Goal: Information Seeking & Learning: Learn about a topic

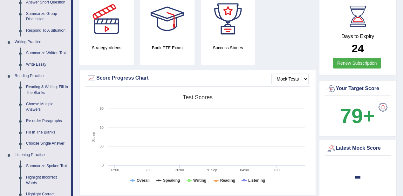
scroll to position [127, 0]
click at [32, 132] on link "Fill In The Blanks" at bounding box center [47, 132] width 48 height 11
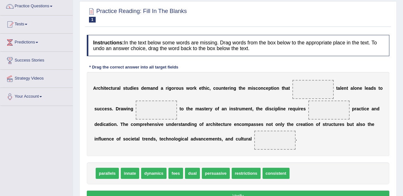
scroll to position [61, 0]
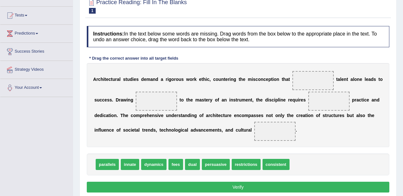
click at [133, 164] on span "innate" at bounding box center [130, 164] width 18 height 11
click at [315, 75] on span at bounding box center [312, 80] width 41 height 19
drag, startPoint x: 124, startPoint y: 165, endPoint x: 310, endPoint y: 82, distance: 203.0
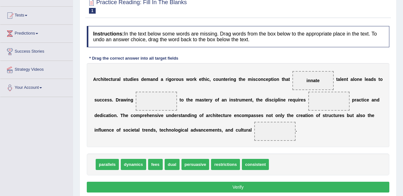
click at [225, 164] on span "restrictions" at bounding box center [225, 164] width 29 height 11
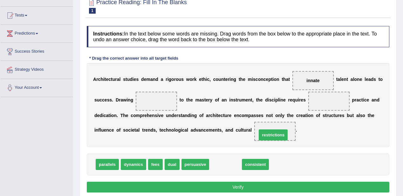
drag, startPoint x: 220, startPoint y: 166, endPoint x: 267, endPoint y: 137, distance: 56.0
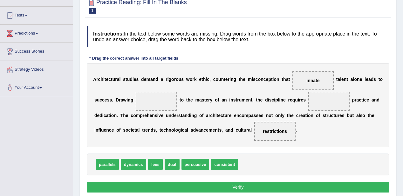
click at [192, 168] on div "parallels dynamics fees dual persuasive consistent" at bounding box center [238, 165] width 302 height 22
drag, startPoint x: 191, startPoint y: 162, endPoint x: 150, endPoint y: 97, distance: 77.2
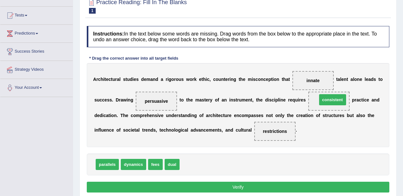
drag, startPoint x: 193, startPoint y: 164, endPoint x: 330, endPoint y: 99, distance: 152.1
click at [271, 189] on button "Verify" at bounding box center [238, 187] width 302 height 11
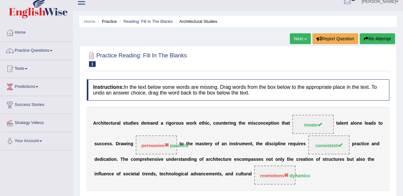
scroll to position [0, 0]
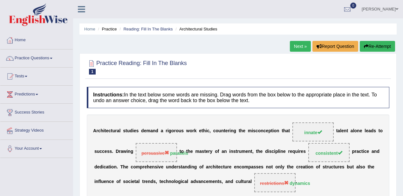
click at [297, 48] on link "Next »" at bounding box center [300, 46] width 21 height 11
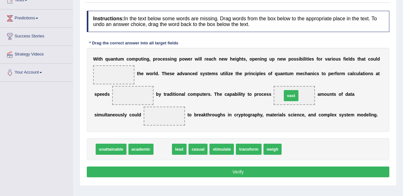
drag, startPoint x: 163, startPoint y: 147, endPoint x: 291, endPoint y: 94, distance: 139.0
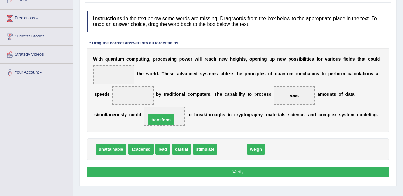
drag, startPoint x: 236, startPoint y: 150, endPoint x: 165, endPoint y: 120, distance: 77.0
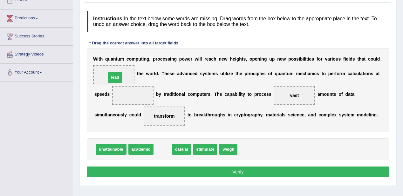
drag, startPoint x: 164, startPoint y: 151, endPoint x: 116, endPoint y: 79, distance: 86.6
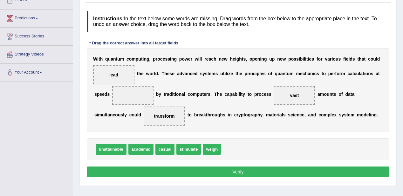
drag, startPoint x: 110, startPoint y: 154, endPoint x: 115, endPoint y: 130, distance: 24.0
click at [115, 130] on div "Instructions: In the text below some words are missing. Drag words from the box…" at bounding box center [237, 95] width 305 height 175
drag, startPoint x: 189, startPoint y: 148, endPoint x: 136, endPoint y: 97, distance: 73.9
click at [251, 171] on button "Verify" at bounding box center [238, 172] width 302 height 11
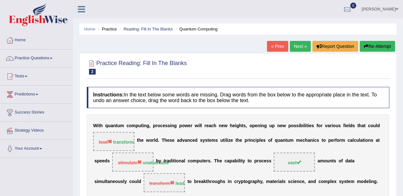
click at [299, 44] on link "Next »" at bounding box center [300, 46] width 21 height 11
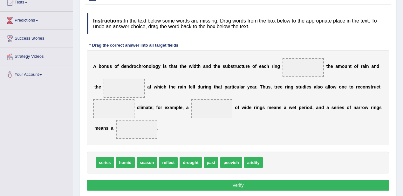
scroll to position [76, 0]
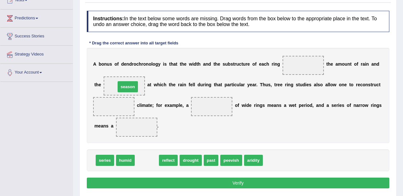
drag, startPoint x: 144, startPoint y: 162, endPoint x: 125, endPoint y: 88, distance: 76.1
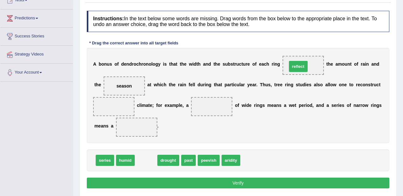
drag, startPoint x: 149, startPoint y: 159, endPoint x: 301, endPoint y: 65, distance: 178.8
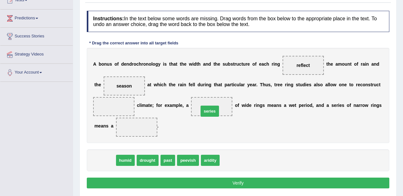
drag, startPoint x: 102, startPoint y: 161, endPoint x: 207, endPoint y: 112, distance: 115.7
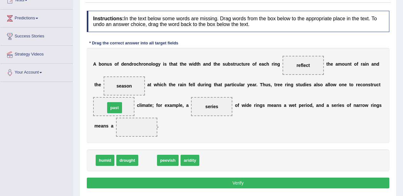
drag, startPoint x: 145, startPoint y: 159, endPoint x: 112, endPoint y: 106, distance: 62.2
click at [176, 159] on span "aridity" at bounding box center [173, 160] width 19 height 11
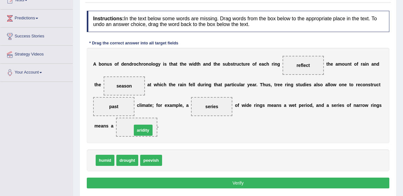
drag, startPoint x: 175, startPoint y: 160, endPoint x: 144, endPoint y: 130, distance: 43.1
click at [230, 183] on button "Verify" at bounding box center [238, 183] width 302 height 11
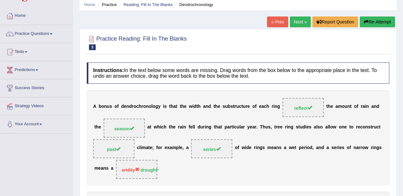
scroll to position [0, 0]
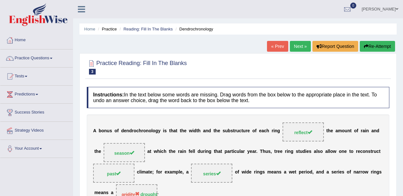
click at [298, 45] on link "Next »" at bounding box center [300, 46] width 21 height 11
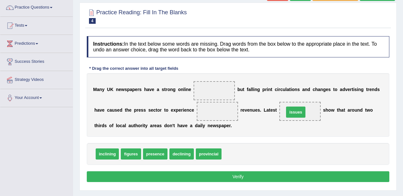
drag, startPoint x: 232, startPoint y: 156, endPoint x: 294, endPoint y: 114, distance: 75.3
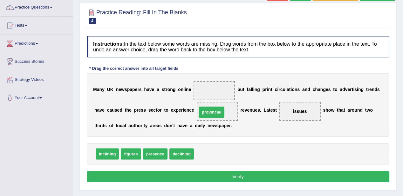
drag, startPoint x: 210, startPoint y: 154, endPoint x: 212, endPoint y: 112, distance: 42.0
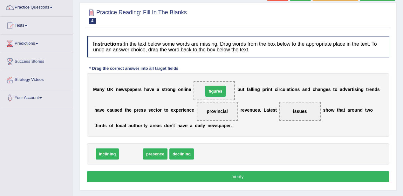
drag, startPoint x: 129, startPoint y: 156, endPoint x: 213, endPoint y: 93, distance: 105.3
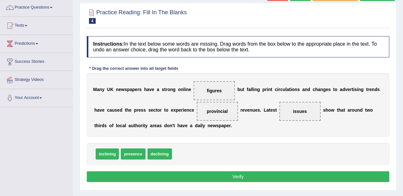
click at [278, 178] on button "Verify" at bounding box center [238, 176] width 302 height 11
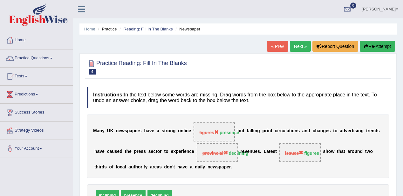
click at [294, 46] on link "Next »" at bounding box center [300, 46] width 21 height 11
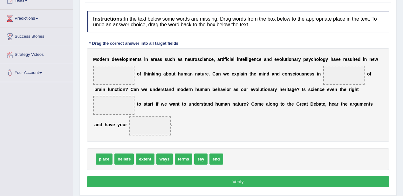
scroll to position [76, 0]
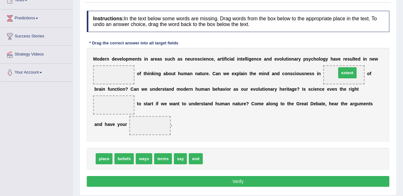
drag, startPoint x: 218, startPoint y: 159, endPoint x: 351, endPoint y: 73, distance: 158.7
drag, startPoint x: 103, startPoint y: 159, endPoint x: 109, endPoint y: 110, distance: 48.9
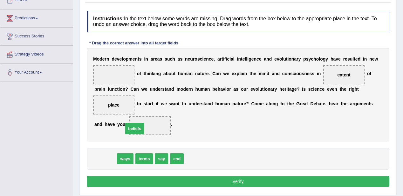
drag, startPoint x: 104, startPoint y: 157, endPoint x: 133, endPoint y: 127, distance: 42.0
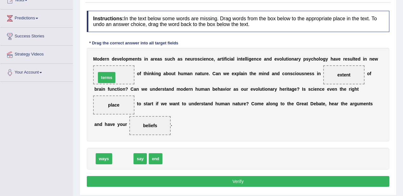
drag, startPoint x: 120, startPoint y: 158, endPoint x: 103, endPoint y: 77, distance: 82.9
click at [246, 177] on button "Verify" at bounding box center [238, 181] width 302 height 11
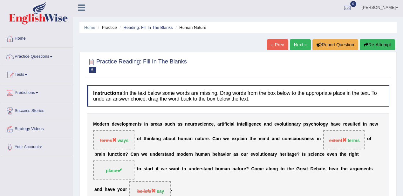
scroll to position [0, 0]
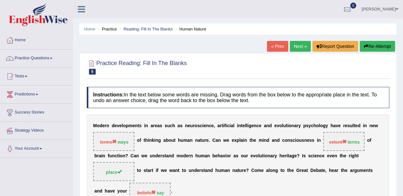
click at [303, 46] on link "Next »" at bounding box center [300, 46] width 21 height 11
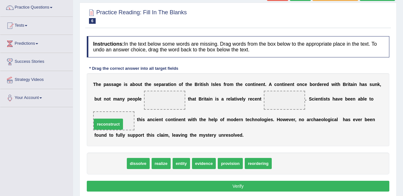
drag, startPoint x: 116, startPoint y: 163, endPoint x: 114, endPoint y: 124, distance: 39.4
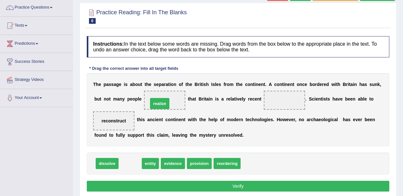
drag, startPoint x: 127, startPoint y: 164, endPoint x: 156, endPoint y: 104, distance: 66.9
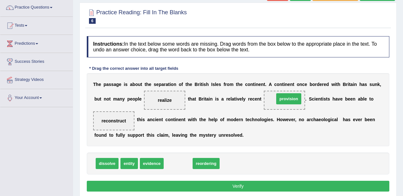
drag, startPoint x: 179, startPoint y: 168, endPoint x: 290, endPoint y: 103, distance: 128.1
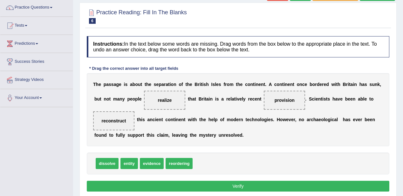
click at [290, 185] on button "Verify" at bounding box center [238, 186] width 302 height 11
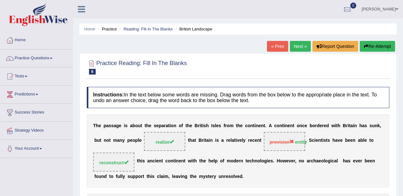
click at [302, 43] on link "Next »" at bounding box center [300, 46] width 21 height 11
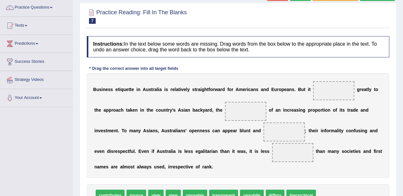
scroll to position [76, 0]
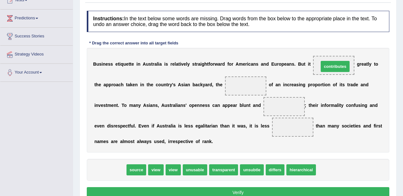
drag, startPoint x: 96, startPoint y: 169, endPoint x: 321, endPoint y: 65, distance: 247.4
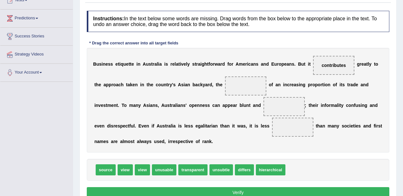
click at [227, 6] on div "Practice Reading: Fill In The Blanks 7 Australian Business Etiquette Instructio…" at bounding box center [237, 92] width 317 height 230
drag, startPoint x: 107, startPoint y: 170, endPoint x: 252, endPoint y: 87, distance: 167.2
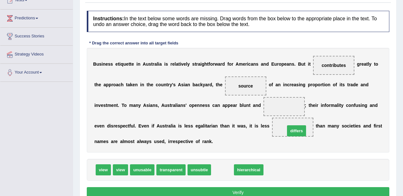
drag, startPoint x: 220, startPoint y: 171, endPoint x: 294, endPoint y: 132, distance: 83.6
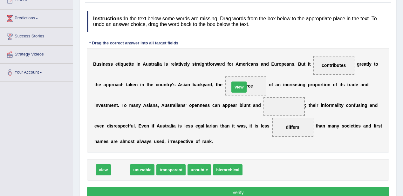
drag, startPoint x: 117, startPoint y: 170, endPoint x: 237, endPoint y: 88, distance: 146.3
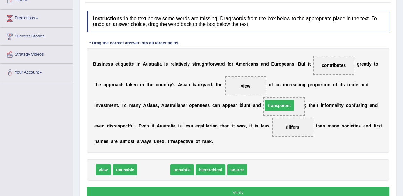
drag, startPoint x: 146, startPoint y: 171, endPoint x: 272, endPoint y: 106, distance: 141.0
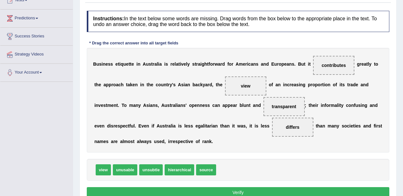
click at [260, 185] on div "Instructions: In the text below some words are missing. Drag words from the box…" at bounding box center [237, 106] width 305 height 196
click at [263, 185] on div "Instructions: In the text below some words are missing. Drag words from the box…" at bounding box center [237, 106] width 305 height 196
click at [266, 192] on button "Verify" at bounding box center [238, 192] width 302 height 11
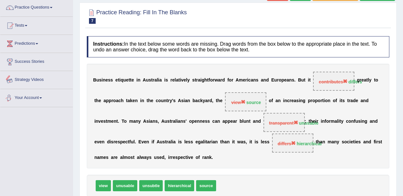
scroll to position [0, 0]
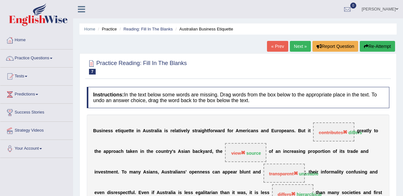
click at [369, 45] on button "Re-Attempt" at bounding box center [376, 46] width 35 height 11
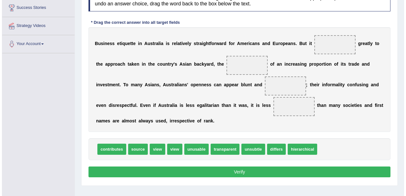
scroll to position [107, 0]
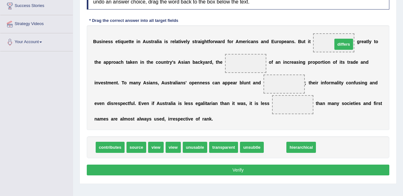
drag, startPoint x: 277, startPoint y: 144, endPoint x: 346, endPoint y: 41, distance: 123.9
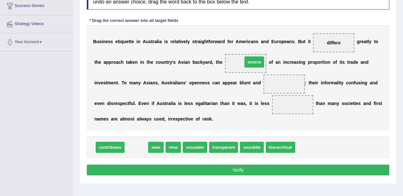
drag, startPoint x: 133, startPoint y: 149, endPoint x: 250, endPoint y: 63, distance: 145.5
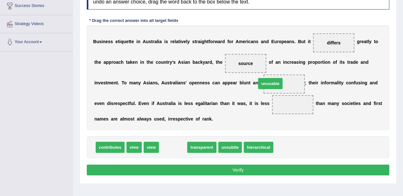
drag, startPoint x: 173, startPoint y: 146, endPoint x: 270, endPoint y: 82, distance: 116.0
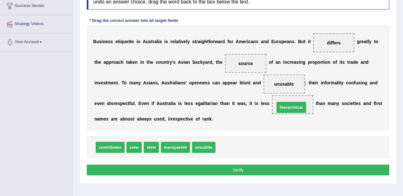
drag, startPoint x: 230, startPoint y: 146, endPoint x: 290, endPoint y: 106, distance: 71.3
click at [225, 169] on button "Verify" at bounding box center [238, 170] width 302 height 11
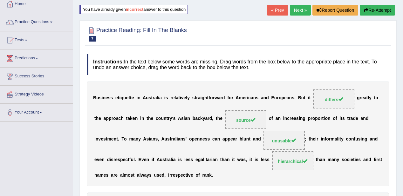
scroll to position [36, 0]
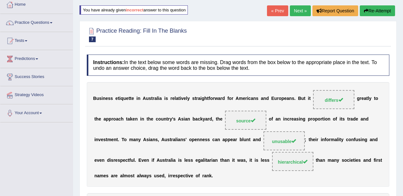
click at [299, 10] on link "Next »" at bounding box center [300, 10] width 21 height 11
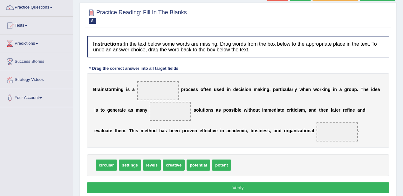
scroll to position [76, 0]
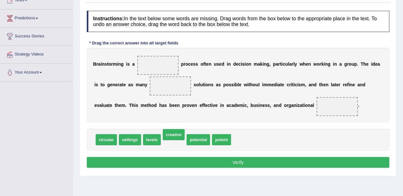
drag, startPoint x: 175, startPoint y: 137, endPoint x: 175, endPoint y: 132, distance: 5.1
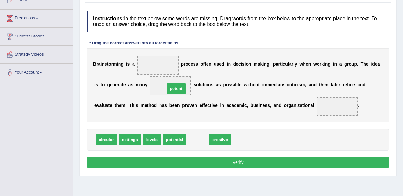
drag, startPoint x: 203, startPoint y: 139, endPoint x: 181, endPoint y: 88, distance: 55.5
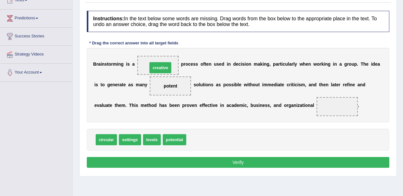
drag, startPoint x: 201, startPoint y: 134, endPoint x: 162, endPoint y: 62, distance: 81.8
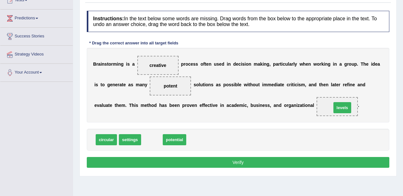
drag, startPoint x: 149, startPoint y: 137, endPoint x: 339, endPoint y: 105, distance: 192.8
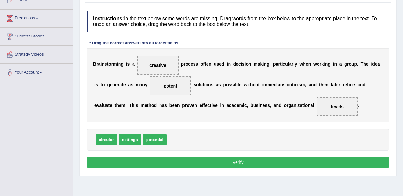
click at [255, 164] on button "Verify" at bounding box center [238, 162] width 302 height 11
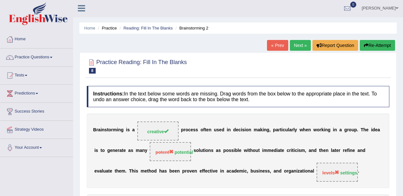
scroll to position [0, 0]
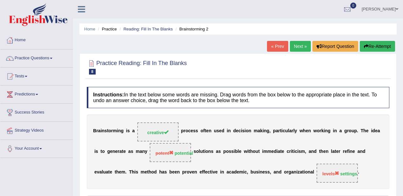
click at [302, 45] on link "Next »" at bounding box center [300, 46] width 21 height 11
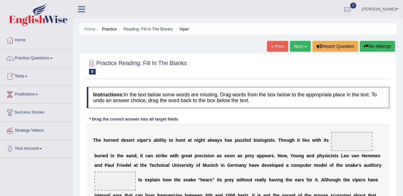
click at [275, 43] on link "« Prev" at bounding box center [277, 46] width 21 height 11
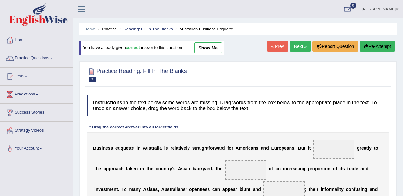
click at [274, 45] on link "« Prev" at bounding box center [277, 46] width 21 height 11
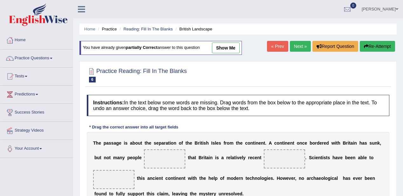
click at [275, 44] on link "« Prev" at bounding box center [277, 46] width 21 height 11
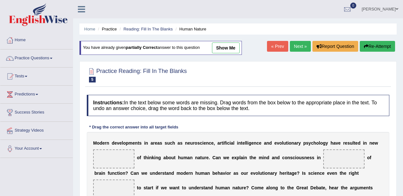
click at [275, 44] on link "« Prev" at bounding box center [277, 46] width 21 height 11
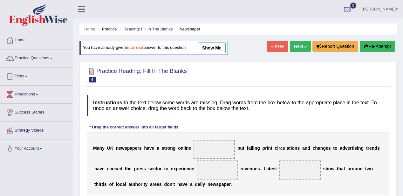
click at [275, 44] on link "« Prev" at bounding box center [277, 46] width 21 height 11
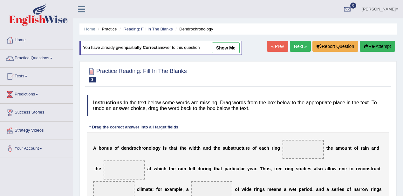
click at [275, 44] on link "« Prev" at bounding box center [277, 46] width 21 height 11
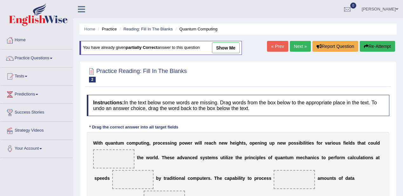
click at [275, 43] on link "« Prev" at bounding box center [277, 46] width 21 height 11
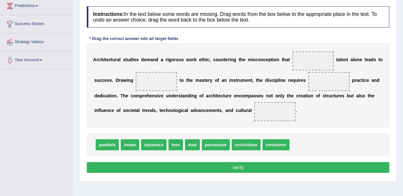
scroll to position [102, 0]
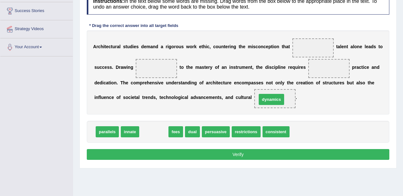
drag, startPoint x: 151, startPoint y: 130, endPoint x: 268, endPoint y: 98, distance: 121.8
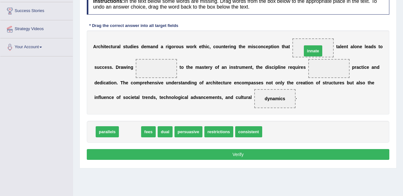
drag, startPoint x: 126, startPoint y: 131, endPoint x: 309, endPoint y: 50, distance: 200.0
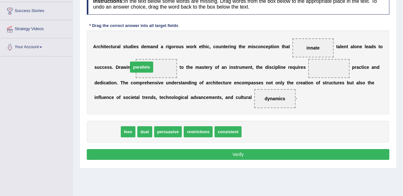
drag, startPoint x: 106, startPoint y: 132, endPoint x: 141, endPoint y: 67, distance: 73.3
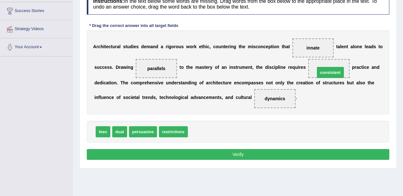
drag, startPoint x: 199, startPoint y: 132, endPoint x: 326, endPoint y: 73, distance: 140.2
click at [210, 155] on button "Verify" at bounding box center [238, 154] width 302 height 11
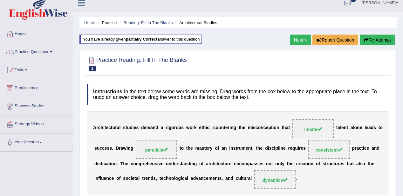
scroll to position [0, 0]
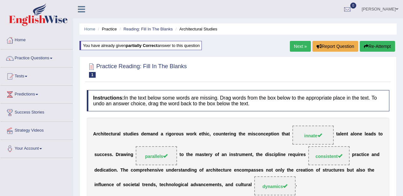
click at [299, 46] on link "Next »" at bounding box center [300, 46] width 21 height 11
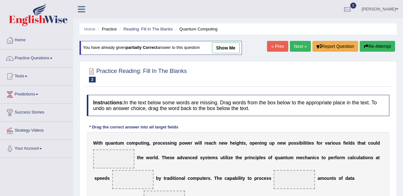
click at [297, 46] on link "Next »" at bounding box center [300, 46] width 21 height 11
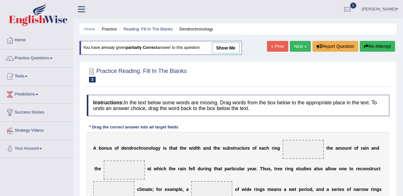
click at [296, 47] on link "Next »" at bounding box center [300, 46] width 21 height 11
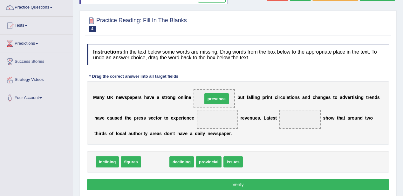
drag, startPoint x: 154, startPoint y: 160, endPoint x: 215, endPoint y: 97, distance: 88.0
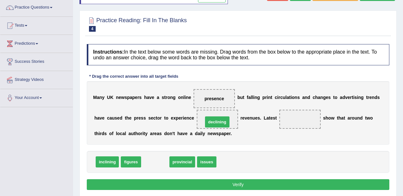
drag, startPoint x: 152, startPoint y: 161, endPoint x: 214, endPoint y: 121, distance: 73.7
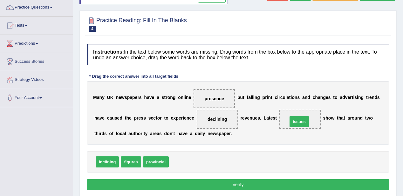
drag, startPoint x: 179, startPoint y: 160, endPoint x: 297, endPoint y: 119, distance: 125.4
click at [299, 180] on button "Verify" at bounding box center [238, 184] width 302 height 11
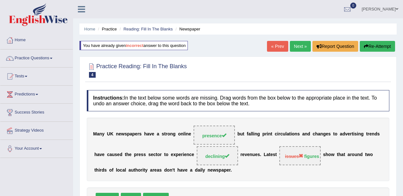
click at [293, 46] on link "Next »" at bounding box center [300, 46] width 21 height 11
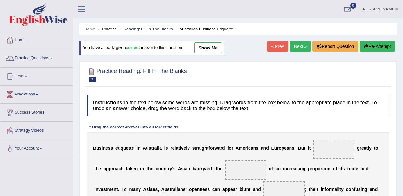
click at [293, 47] on link "Next »" at bounding box center [300, 46] width 21 height 11
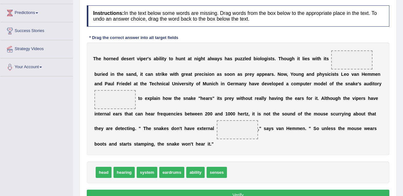
scroll to position [102, 0]
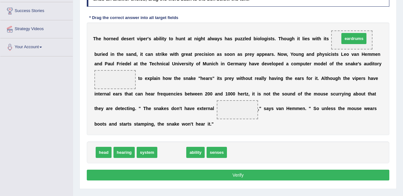
drag, startPoint x: 178, startPoint y: 152, endPoint x: 360, endPoint y: 38, distance: 214.7
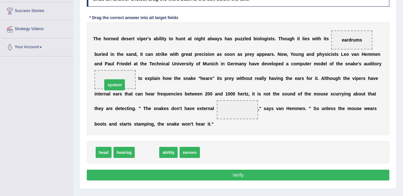
drag, startPoint x: 141, startPoint y: 151, endPoint x: 108, endPoint y: 83, distance: 75.0
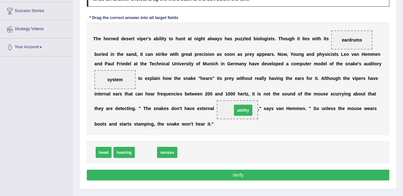
drag, startPoint x: 141, startPoint y: 150, endPoint x: 235, endPoint y: 105, distance: 103.9
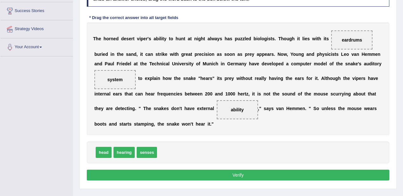
click at [242, 173] on button "Verify" at bounding box center [238, 175] width 302 height 11
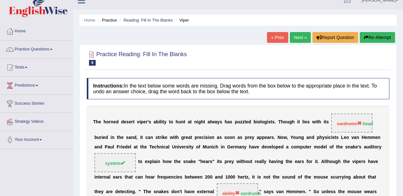
scroll to position [0, 0]
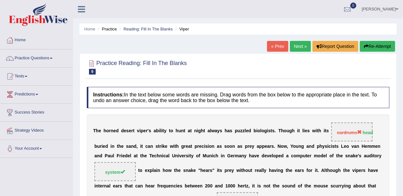
click at [382, 45] on button "Re-Attempt" at bounding box center [376, 46] width 35 height 11
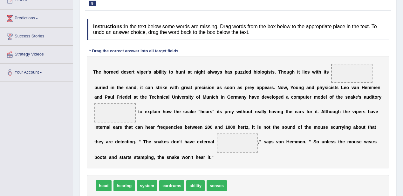
scroll to position [137, 0]
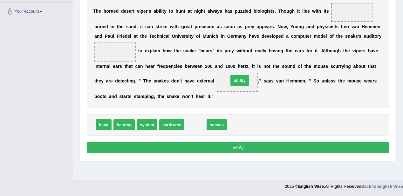
drag, startPoint x: 197, startPoint y: 122, endPoint x: 241, endPoint y: 77, distance: 62.6
click at [249, 145] on button "Verify" at bounding box center [238, 147] width 302 height 11
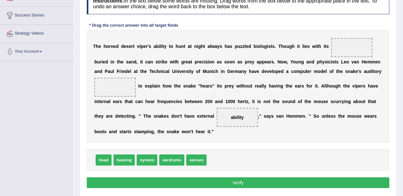
scroll to position [86, 0]
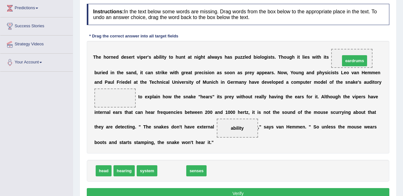
drag, startPoint x: 164, startPoint y: 169, endPoint x: 346, endPoint y: 59, distance: 212.4
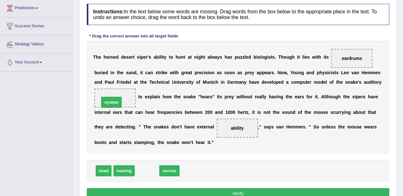
drag, startPoint x: 147, startPoint y: 171, endPoint x: 112, endPoint y: 103, distance: 77.2
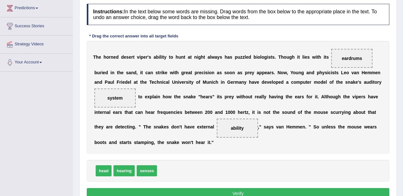
click at [253, 189] on button "Verify" at bounding box center [238, 193] width 302 height 11
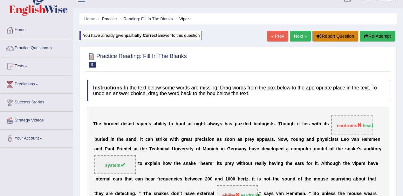
scroll to position [10, 0]
click at [303, 36] on link "Next »" at bounding box center [300, 36] width 21 height 11
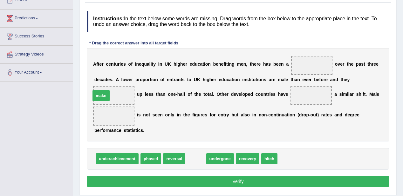
drag, startPoint x: 197, startPoint y: 159, endPoint x: 102, endPoint y: 96, distance: 113.8
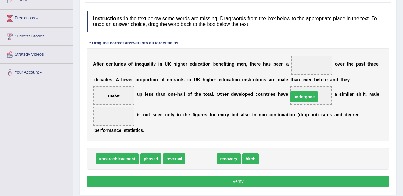
drag, startPoint x: 203, startPoint y: 158, endPoint x: 306, endPoint y: 95, distance: 120.8
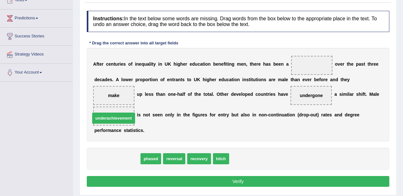
drag, startPoint x: 108, startPoint y: 155, endPoint x: 104, endPoint y: 112, distance: 42.7
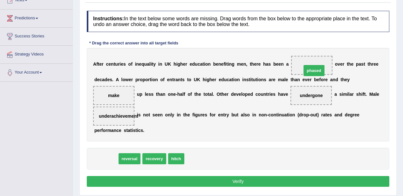
drag, startPoint x: 103, startPoint y: 159, endPoint x: 310, endPoint y: 70, distance: 224.7
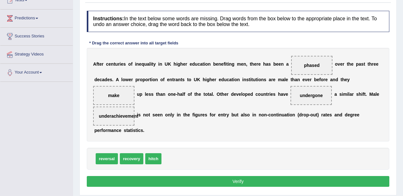
click at [259, 177] on button "Verify" at bounding box center [238, 181] width 302 height 11
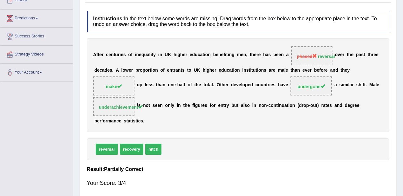
drag, startPoint x: 406, startPoint y: 188, endPoint x: 406, endPoint y: 206, distance: 18.1
click at [402, 120] on html "Toggle navigation Home Practice Questions Speaking Practice Read Aloud Repeat S…" at bounding box center [201, 22] width 403 height 196
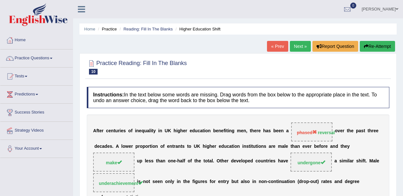
drag, startPoint x: 283, startPoint y: 60, endPoint x: 406, endPoint y: 74, distance: 123.6
click at [338, 61] on div at bounding box center [238, 66] width 302 height 19
click at [302, 45] on link "Next »" at bounding box center [300, 46] width 21 height 11
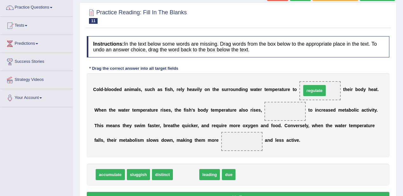
drag, startPoint x: 183, startPoint y: 171, endPoint x: 311, endPoint y: 87, distance: 153.4
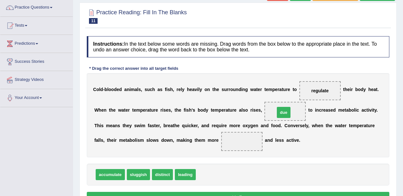
drag, startPoint x: 206, startPoint y: 173, endPoint x: 285, endPoint y: 110, distance: 100.6
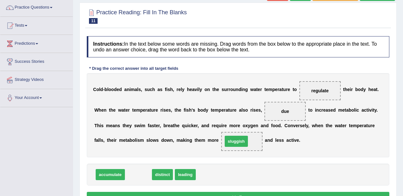
drag, startPoint x: 130, startPoint y: 175, endPoint x: 228, endPoint y: 142, distance: 103.3
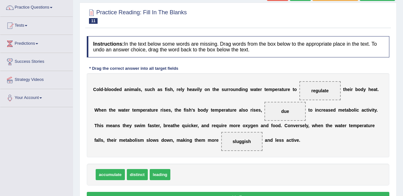
scroll to position [137, 0]
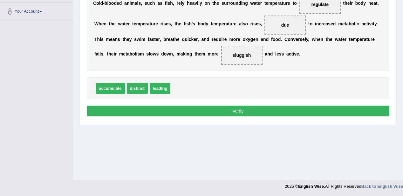
click at [203, 107] on button "Verify" at bounding box center [238, 111] width 302 height 11
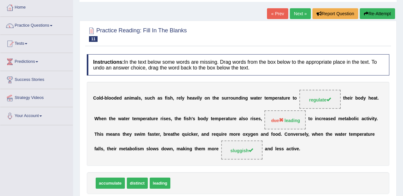
scroll to position [10, 0]
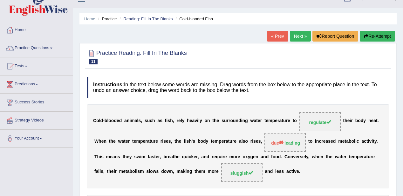
click at [291, 36] on link "Next »" at bounding box center [300, 36] width 21 height 11
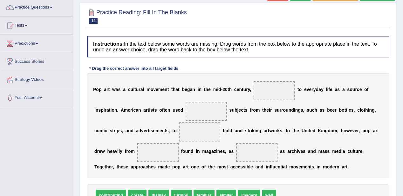
scroll to position [76, 0]
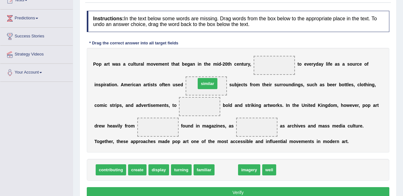
drag, startPoint x: 220, startPoint y: 168, endPoint x: 201, endPoint y: 82, distance: 88.4
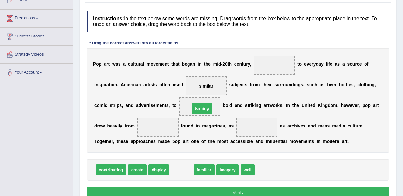
drag, startPoint x: 184, startPoint y: 170, endPoint x: 203, endPoint y: 106, distance: 66.2
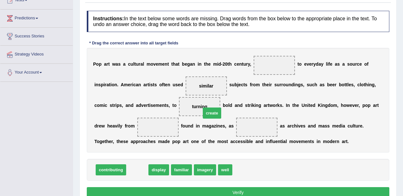
drag, startPoint x: 135, startPoint y: 170, endPoint x: 208, endPoint y: 112, distance: 93.8
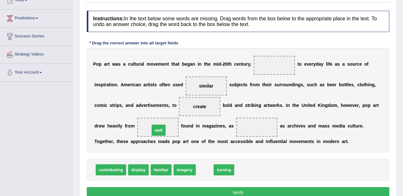
drag, startPoint x: 206, startPoint y: 170, endPoint x: 160, endPoint y: 130, distance: 60.8
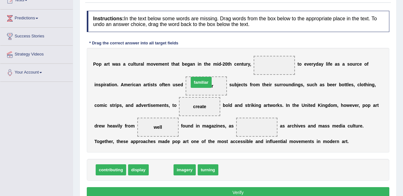
drag, startPoint x: 157, startPoint y: 168, endPoint x: 197, endPoint y: 80, distance: 96.2
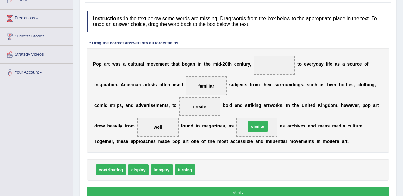
drag, startPoint x: 200, startPoint y: 171, endPoint x: 251, endPoint y: 128, distance: 66.9
click at [243, 189] on button "Verify" at bounding box center [238, 192] width 302 height 11
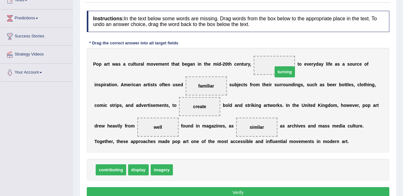
drag, startPoint x: 190, startPoint y: 170, endPoint x: 289, endPoint y: 72, distance: 139.9
click at [268, 195] on button "Verify" at bounding box center [238, 192] width 302 height 11
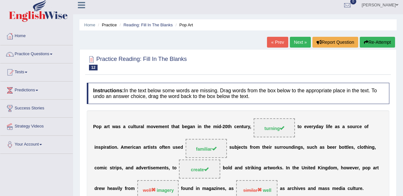
scroll to position [0, 0]
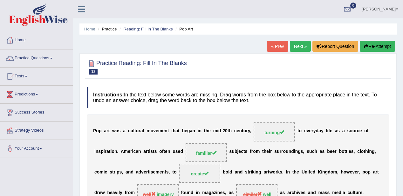
click at [292, 44] on link "Next »" at bounding box center [300, 46] width 21 height 11
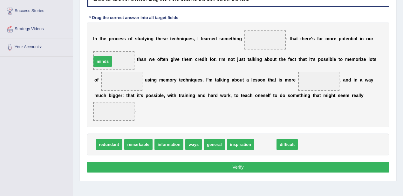
drag, startPoint x: 268, startPoint y: 144, endPoint x: 105, endPoint y: 61, distance: 182.6
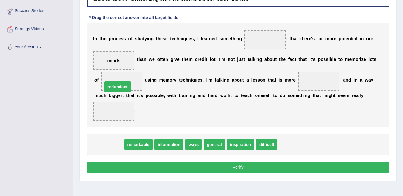
drag, startPoint x: 101, startPoint y: 142, endPoint x: 108, endPoint y: 83, distance: 59.5
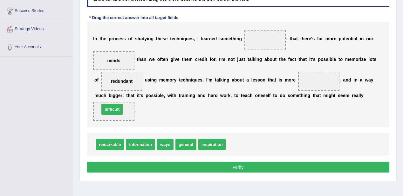
drag, startPoint x: 234, startPoint y: 142, endPoint x: 108, endPoint y: 107, distance: 130.9
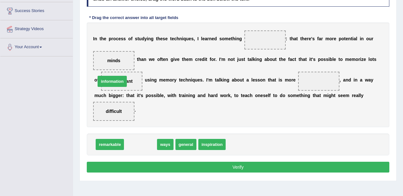
drag, startPoint x: 144, startPoint y: 143, endPoint x: 116, endPoint y: 80, distance: 69.2
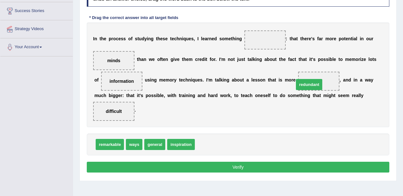
drag, startPoint x: 206, startPoint y: 145, endPoint x: 305, endPoint y: 85, distance: 115.8
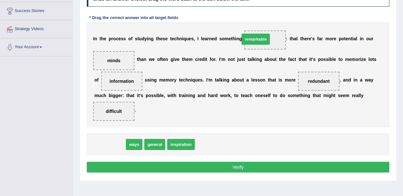
drag, startPoint x: 113, startPoint y: 143, endPoint x: 259, endPoint y: 38, distance: 179.8
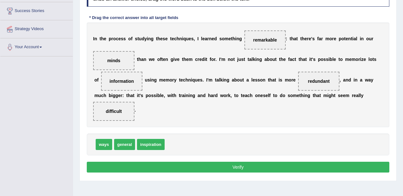
click at [232, 170] on button "Verify" at bounding box center [238, 167] width 302 height 11
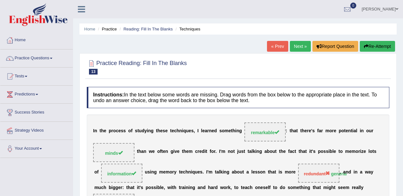
click at [297, 44] on link "Next »" at bounding box center [300, 46] width 21 height 11
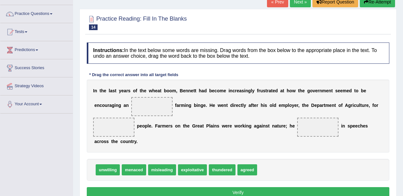
scroll to position [51, 0]
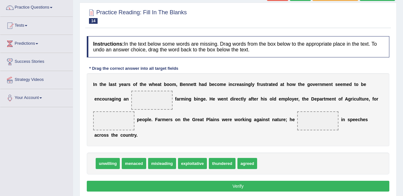
drag, startPoint x: 273, startPoint y: 135, endPoint x: 275, endPoint y: 155, distance: 19.8
click at [275, 155] on div "Instructions: In the text below some words are missing. Drag words from the box…" at bounding box center [237, 115] width 305 height 164
drag, startPoint x: 109, startPoint y: 163, endPoint x: 153, endPoint y: 105, distance: 73.3
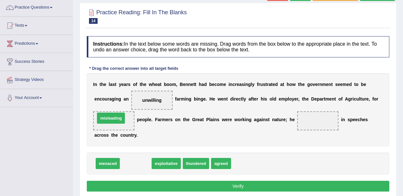
drag, startPoint x: 136, startPoint y: 163, endPoint x: 111, endPoint y: 118, distance: 51.7
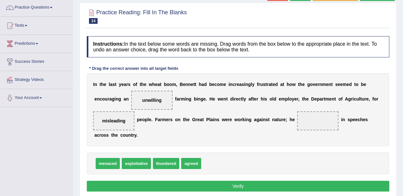
click at [175, 169] on div "menaced exploitative thundered agreed" at bounding box center [238, 164] width 302 height 22
drag, startPoint x: 191, startPoint y: 163, endPoint x: 303, endPoint y: 125, distance: 118.9
click at [285, 184] on button "Verify" at bounding box center [238, 186] width 302 height 11
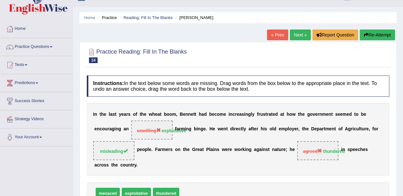
scroll to position [0, 0]
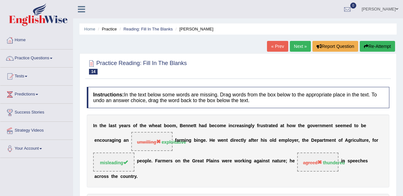
click at [305, 48] on link "Next »" at bounding box center [300, 46] width 21 height 11
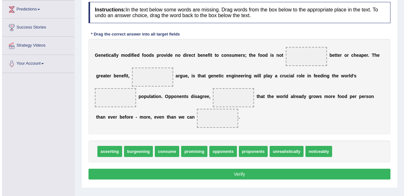
scroll to position [76, 0]
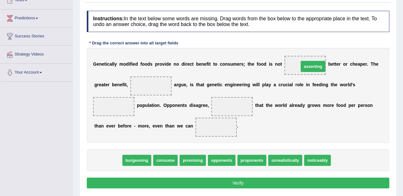
drag, startPoint x: 114, startPoint y: 163, endPoint x: 319, endPoint y: 69, distance: 225.3
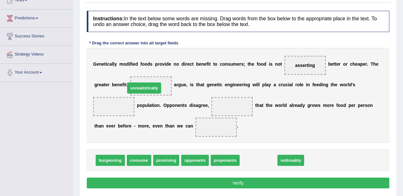
drag, startPoint x: 259, startPoint y: 159, endPoint x: 147, endPoint y: 88, distance: 131.8
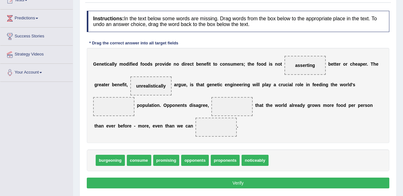
drag, startPoint x: 108, startPoint y: 165, endPoint x: 108, endPoint y: 150, distance: 15.6
click at [107, 137] on div "Instructions: In the text below some words are missing. Drag words from the box…" at bounding box center [237, 101] width 305 height 186
drag, startPoint x: 108, startPoint y: 157, endPoint x: 109, endPoint y: 110, distance: 47.0
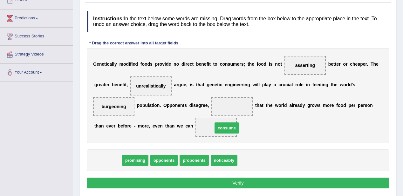
drag, startPoint x: 100, startPoint y: 161, endPoint x: 218, endPoint y: 128, distance: 123.1
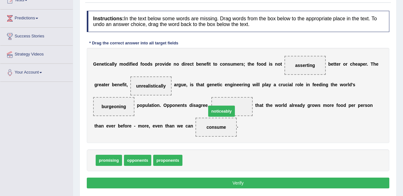
drag, startPoint x: 199, startPoint y: 161, endPoint x: 223, endPoint y: 112, distance: 54.7
click at [236, 183] on button "Verify" at bounding box center [238, 183] width 302 height 11
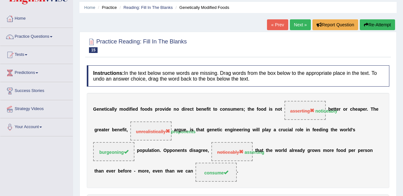
scroll to position [0, 0]
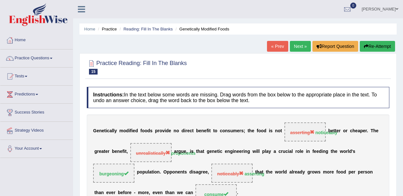
click at [303, 46] on link "Next »" at bounding box center [300, 46] width 21 height 11
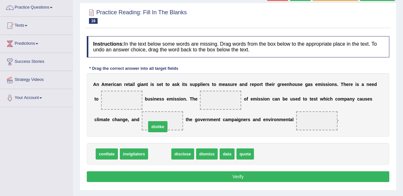
drag, startPoint x: 153, startPoint y: 154, endPoint x: 151, endPoint y: 127, distance: 27.4
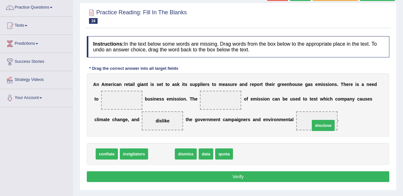
drag, startPoint x: 152, startPoint y: 155, endPoint x: 313, endPoint y: 126, distance: 164.1
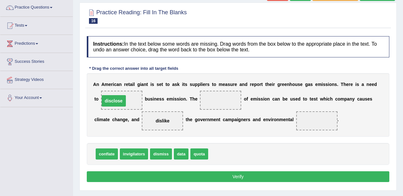
drag, startPoint x: 313, startPoint y: 118, endPoint x: 110, endPoint y: 98, distance: 203.8
drag, startPoint x: 181, startPoint y: 153, endPoint x: 223, endPoint y: 100, distance: 68.1
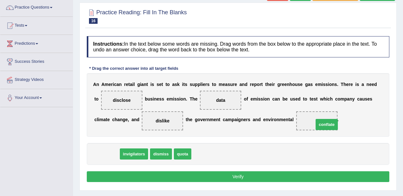
drag, startPoint x: 109, startPoint y: 150, endPoint x: 326, endPoint y: 120, distance: 219.2
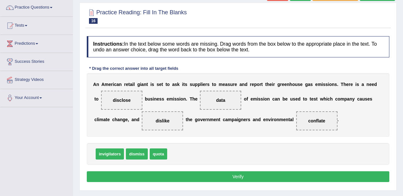
click at [307, 180] on button "Verify" at bounding box center [238, 176] width 302 height 11
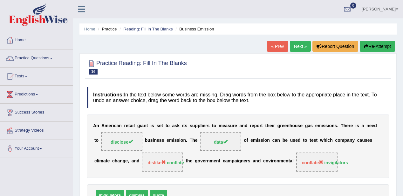
click at [301, 43] on link "Next »" at bounding box center [300, 46] width 21 height 11
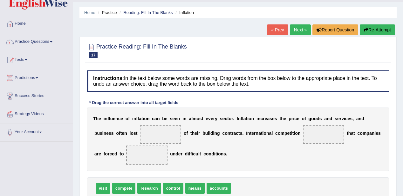
scroll to position [25, 0]
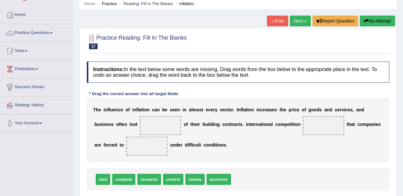
click at [189, 175] on span "means" at bounding box center [194, 179] width 19 height 11
drag, startPoint x: 170, startPoint y: 180, endPoint x: 162, endPoint y: 127, distance: 54.2
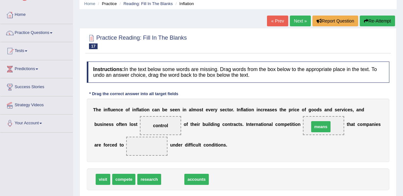
drag, startPoint x: 172, startPoint y: 177, endPoint x: 320, endPoint y: 125, distance: 157.0
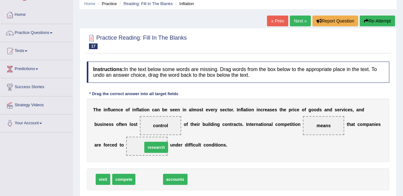
drag, startPoint x: 145, startPoint y: 180, endPoint x: 152, endPoint y: 148, distance: 32.8
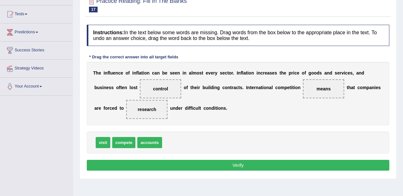
scroll to position [76, 0]
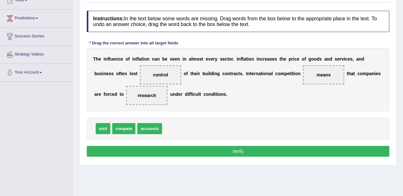
click at [308, 156] on div "Instructions: In the text below some words are missing. Drag words from the box…" at bounding box center [237, 85] width 305 height 154
click at [309, 150] on button "Verify" at bounding box center [238, 151] width 302 height 11
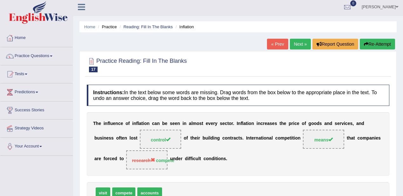
scroll to position [0, 0]
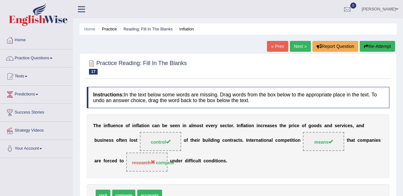
click at [365, 44] on icon "button" at bounding box center [365, 46] width 4 height 4
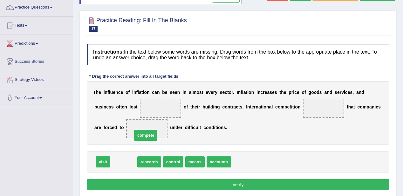
drag, startPoint x: 129, startPoint y: 161, endPoint x: 151, endPoint y: 135, distance: 34.5
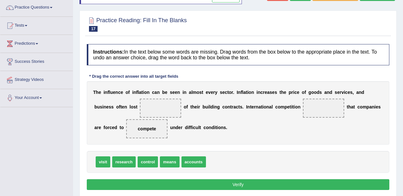
drag, startPoint x: 145, startPoint y: 166, endPoint x: 146, endPoint y: 154, distance: 12.8
click at [146, 154] on div "visit research control means accounts" at bounding box center [238, 162] width 302 height 22
drag, startPoint x: 146, startPoint y: 154, endPoint x: 149, endPoint y: 168, distance: 14.8
click at [149, 168] on div "visit research control means accounts" at bounding box center [238, 162] width 302 height 22
drag, startPoint x: 149, startPoint y: 163, endPoint x: 168, endPoint y: 117, distance: 50.1
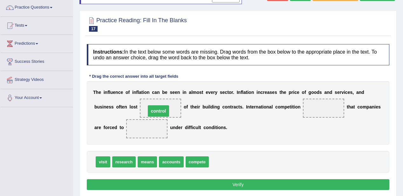
drag, startPoint x: 150, startPoint y: 127, endPoint x: 161, endPoint y: 109, distance: 21.1
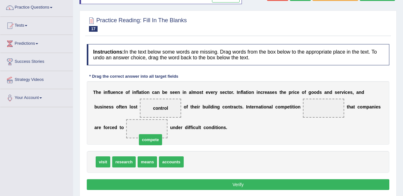
drag, startPoint x: 195, startPoint y: 162, endPoint x: 149, endPoint y: 140, distance: 51.7
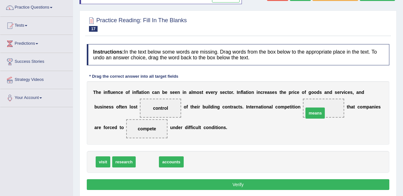
drag, startPoint x: 147, startPoint y: 161, endPoint x: 317, endPoint y: 111, distance: 176.8
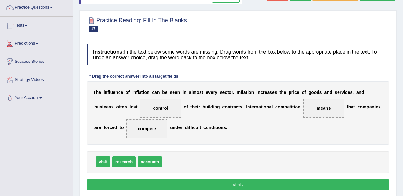
click at [287, 185] on button "Verify" at bounding box center [238, 184] width 302 height 11
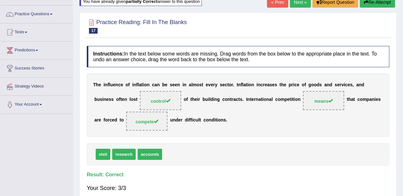
scroll to position [25, 0]
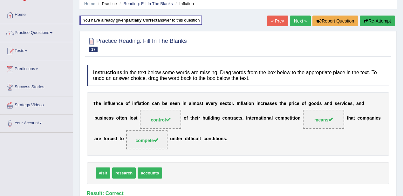
click at [295, 23] on link "Next »" at bounding box center [300, 21] width 21 height 11
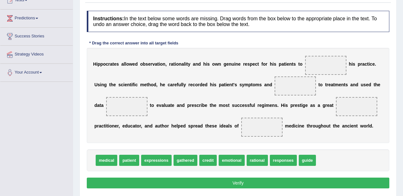
click at [201, 46] on div "Instructions: In the text below some words are missing. Drag words from the box…" at bounding box center [237, 101] width 305 height 186
click at [402, 120] on html "Toggle navigation Home Practice Questions Speaking Practice Read Aloud Repeat S…" at bounding box center [201, 22] width 403 height 196
drag, startPoint x: 109, startPoint y: 160, endPoint x: 318, endPoint y: 69, distance: 228.8
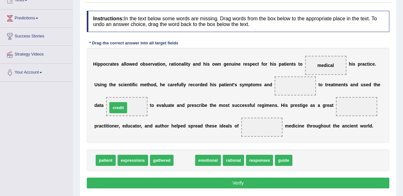
drag, startPoint x: 190, startPoint y: 160, endPoint x: 124, endPoint y: 107, distance: 84.5
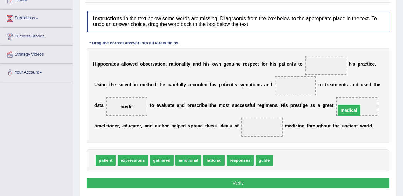
drag, startPoint x: 330, startPoint y: 65, endPoint x: 353, endPoint y: 110, distance: 50.7
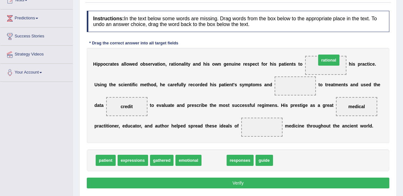
drag, startPoint x: 215, startPoint y: 157, endPoint x: 330, endPoint y: 57, distance: 152.3
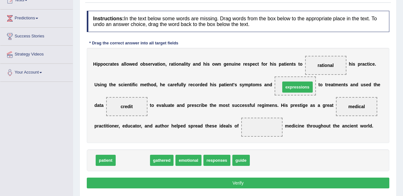
drag, startPoint x: 125, startPoint y: 161, endPoint x: 290, endPoint y: 87, distance: 180.1
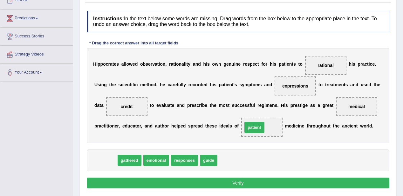
drag, startPoint x: 108, startPoint y: 157, endPoint x: 257, endPoint y: 124, distance: 152.2
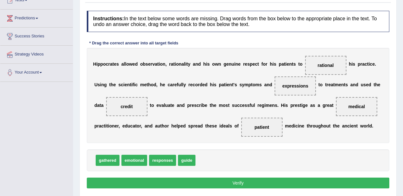
click at [254, 182] on button "Verify" at bounding box center [238, 183] width 302 height 11
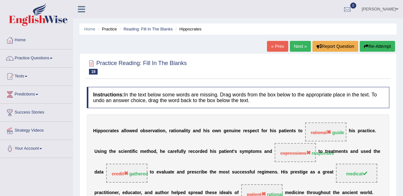
click at [391, 45] on button "Re-Attempt" at bounding box center [376, 46] width 35 height 11
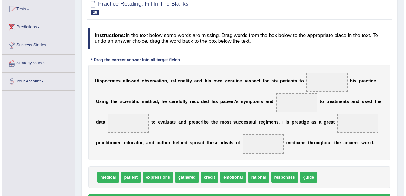
scroll to position [76, 0]
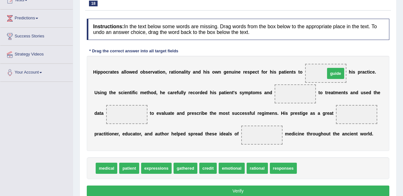
drag, startPoint x: 309, startPoint y: 170, endPoint x: 337, endPoint y: 75, distance: 99.0
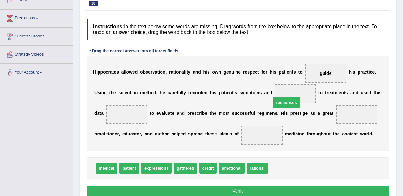
drag, startPoint x: 281, startPoint y: 168, endPoint x: 284, endPoint y: 103, distance: 65.8
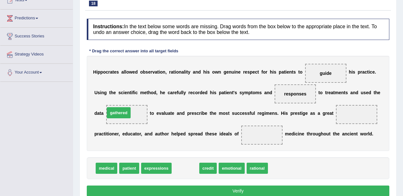
drag, startPoint x: 187, startPoint y: 166, endPoint x: 121, endPoint y: 110, distance: 86.8
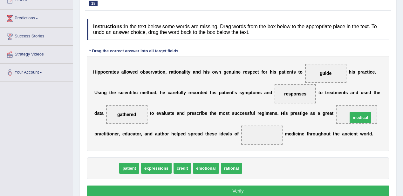
drag, startPoint x: 111, startPoint y: 169, endPoint x: 365, endPoint y: 118, distance: 258.7
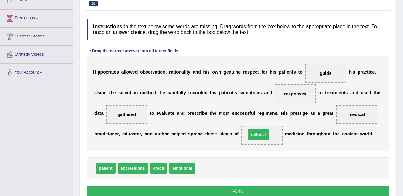
drag, startPoint x: 212, startPoint y: 167, endPoint x: 263, endPoint y: 133, distance: 60.7
click at [261, 189] on button "Verify" at bounding box center [238, 191] width 302 height 11
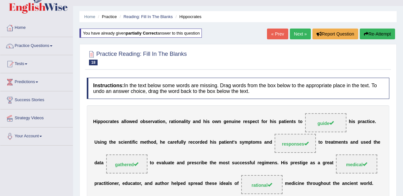
scroll to position [0, 0]
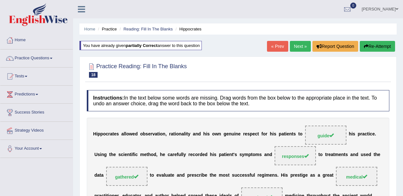
click at [301, 50] on link "Next »" at bounding box center [300, 46] width 21 height 11
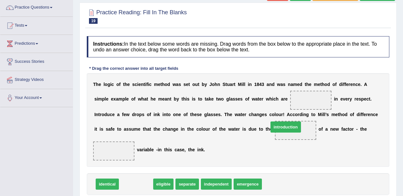
drag, startPoint x: 135, startPoint y: 185, endPoint x: 285, endPoint y: 128, distance: 160.1
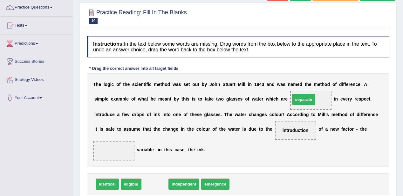
drag, startPoint x: 159, startPoint y: 183, endPoint x: 301, endPoint y: 100, distance: 164.3
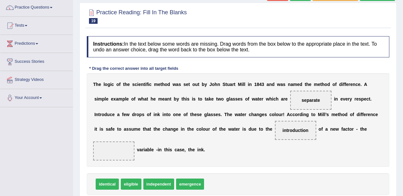
drag, startPoint x: 95, startPoint y: 185, endPoint x: 116, endPoint y: 156, distance: 35.1
click at [115, 153] on div "Instructions: In the text below some words are missing. Drag words from the box…" at bounding box center [237, 125] width 305 height 184
drag, startPoint x: 111, startPoint y: 184, endPoint x: 115, endPoint y: 153, distance: 31.1
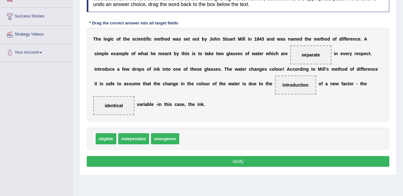
scroll to position [102, 0]
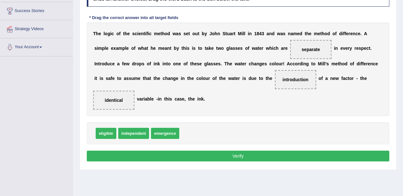
click at [182, 154] on button "Verify" at bounding box center [238, 156] width 302 height 11
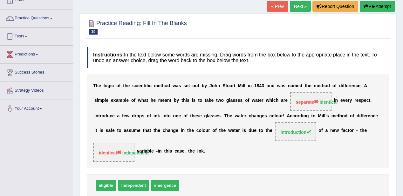
scroll to position [25, 0]
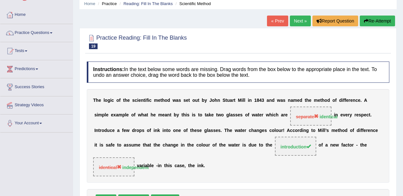
click at [301, 17] on link "Next »" at bounding box center [300, 21] width 21 height 11
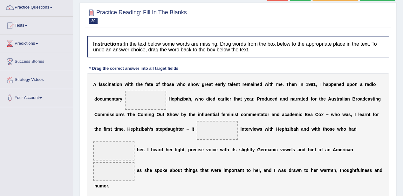
scroll to position [76, 0]
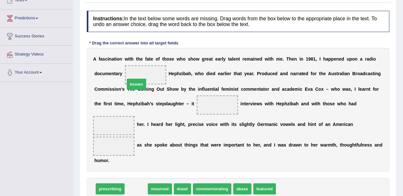
drag, startPoint x: 133, startPoint y: 186, endPoint x: 133, endPoint y: 81, distance: 104.8
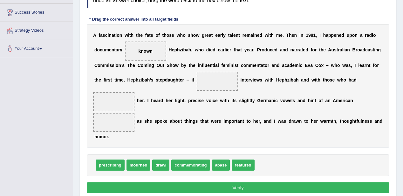
scroll to position [102, 0]
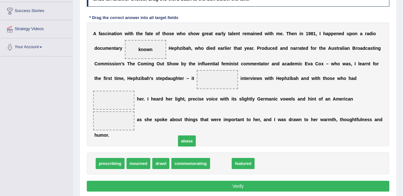
drag, startPoint x: 223, startPoint y: 164, endPoint x: 154, endPoint y: 124, distance: 80.2
click at [178, 136] on span "abase" at bounding box center [187, 141] width 18 height 11
drag, startPoint x: 217, startPoint y: 163, endPoint x: 114, endPoint y: 100, distance: 121.3
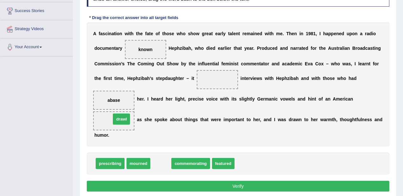
drag, startPoint x: 163, startPoint y: 161, endPoint x: 124, endPoint y: 117, distance: 59.6
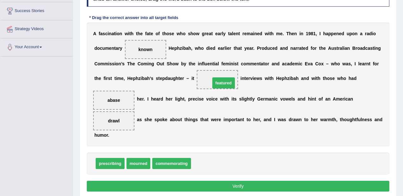
drag, startPoint x: 206, startPoint y: 163, endPoint x: 224, endPoint y: 81, distance: 83.6
click at [200, 187] on button "Verify" at bounding box center [238, 186] width 302 height 11
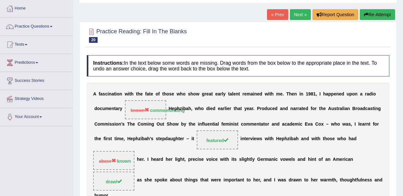
scroll to position [0, 0]
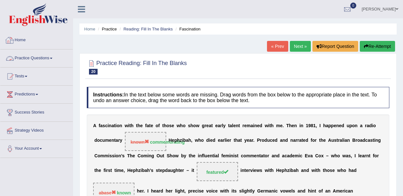
click at [42, 61] on link "Practice Questions" at bounding box center [36, 58] width 72 height 16
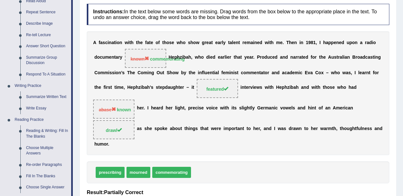
scroll to position [127, 0]
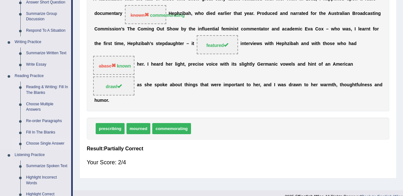
click at [31, 141] on link "Choose Single Answer" at bounding box center [47, 143] width 48 height 11
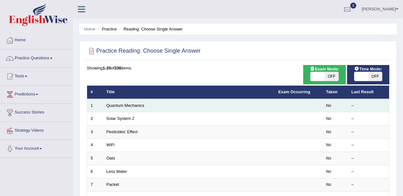
click at [114, 108] on td "Quantum Mechanics" at bounding box center [189, 105] width 172 height 13
click at [113, 104] on link "Quantum Mechanics" at bounding box center [125, 105] width 38 height 5
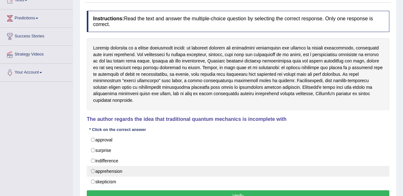
click at [105, 166] on label "apprehension" at bounding box center [238, 171] width 302 height 11
radio input "true"
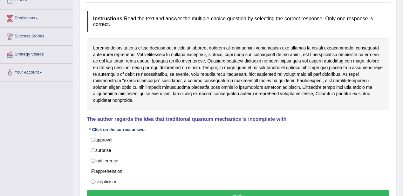
drag, startPoint x: 186, startPoint y: 184, endPoint x: 193, endPoint y: 193, distance: 11.2
click at [193, 193] on div "Instructions: Read the text and answer the multiple-choice question by selectin…" at bounding box center [237, 107] width 305 height 199
click at [193, 193] on button "Verify" at bounding box center [238, 195] width 302 height 11
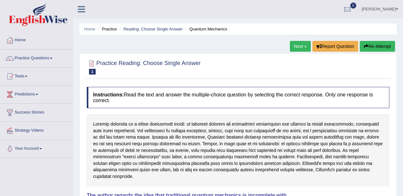
click at [302, 43] on link "Next »" at bounding box center [300, 46] width 21 height 11
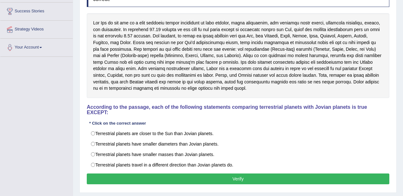
scroll to position [102, 0]
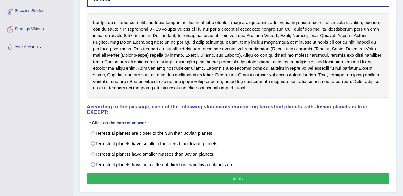
drag, startPoint x: 247, startPoint y: 113, endPoint x: 259, endPoint y: 170, distance: 58.7
click at [259, 168] on div "Instructions: Read the text and answer the multiple-choice question by selectin…" at bounding box center [237, 85] width 305 height 207
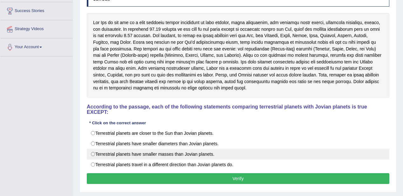
click at [194, 154] on label "Terrestrial planets have smaller masses than Jovian planets." at bounding box center [238, 154] width 302 height 11
radio input "true"
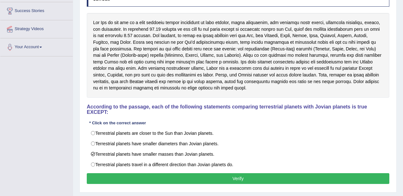
click at [217, 182] on button "Verify" at bounding box center [238, 178] width 302 height 11
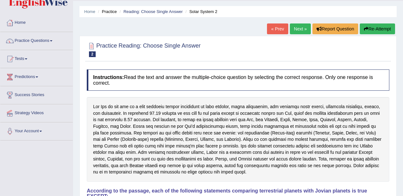
scroll to position [0, 0]
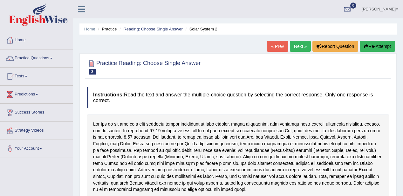
click at [303, 48] on link "Next »" at bounding box center [300, 46] width 21 height 11
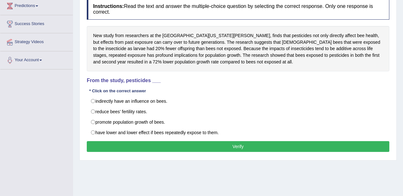
scroll to position [76, 0]
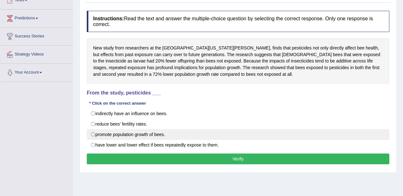
click at [130, 132] on label "promote population growth of bees." at bounding box center [238, 134] width 302 height 11
radio input "true"
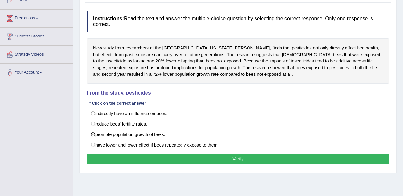
drag, startPoint x: 149, startPoint y: 150, endPoint x: 155, endPoint y: 159, distance: 10.7
click at [152, 157] on div "Instructions: Read the text and answer the multiple-choice question by selectin…" at bounding box center [237, 89] width 305 height 162
click at [157, 161] on button "Verify" at bounding box center [238, 159] width 302 height 11
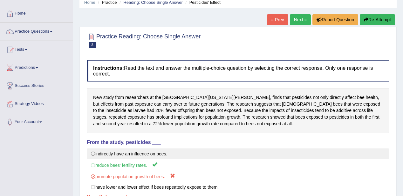
scroll to position [25, 0]
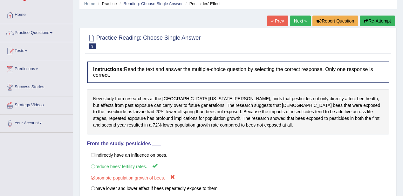
click at [300, 16] on link "Next »" at bounding box center [300, 21] width 21 height 11
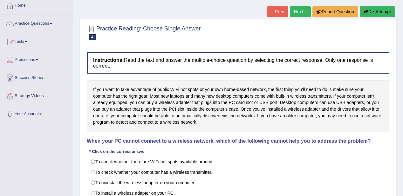
scroll to position [51, 0]
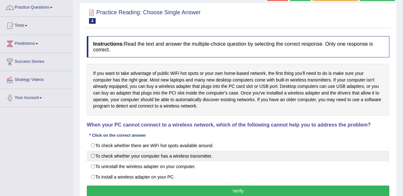
click at [114, 155] on label "To check whether your computer has a wireless transmitter." at bounding box center [238, 156] width 302 height 11
radio input "true"
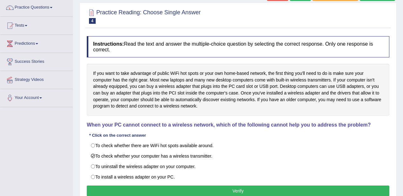
click at [197, 187] on button "Verify" at bounding box center [238, 191] width 302 height 11
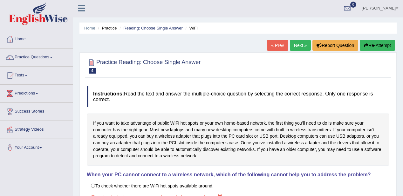
scroll to position [0, 0]
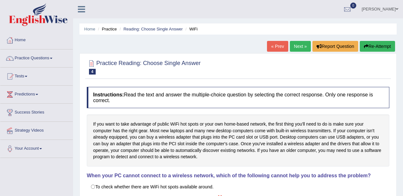
click at [297, 48] on link "Next »" at bounding box center [300, 46] width 21 height 11
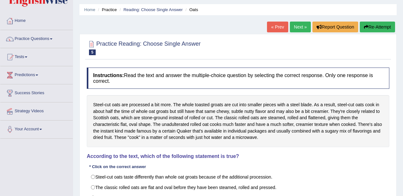
scroll to position [76, 0]
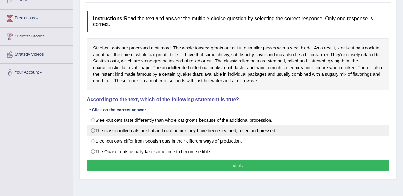
click at [248, 130] on label "The classic rolled oats are flat and oval before they have been steamed, rolled…" at bounding box center [238, 130] width 302 height 11
radio input "true"
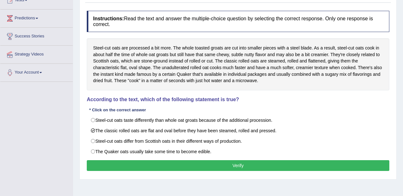
click at [248, 168] on button "Verify" at bounding box center [238, 165] width 302 height 11
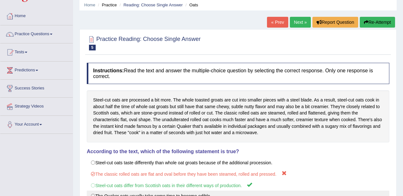
scroll to position [0, 0]
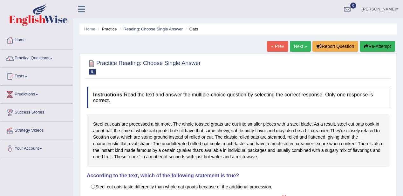
click at [292, 48] on link "Next »" at bounding box center [300, 46] width 21 height 11
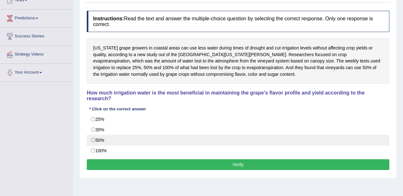
click at [92, 136] on label "50%" at bounding box center [238, 140] width 302 height 11
radio input "true"
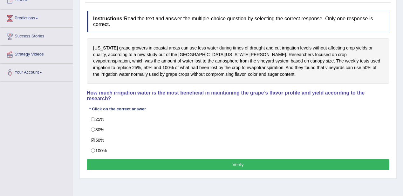
click at [139, 169] on button "Verify" at bounding box center [238, 164] width 302 height 11
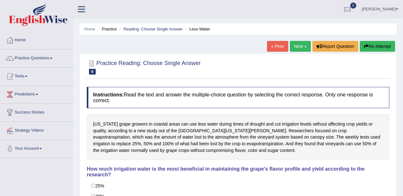
click at [300, 45] on link "Next »" at bounding box center [300, 46] width 21 height 11
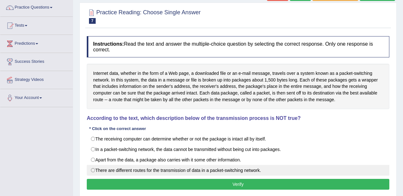
click at [117, 167] on label "There are different routes for the transmission of data in a packet-switching n…" at bounding box center [238, 170] width 302 height 11
radio input "true"
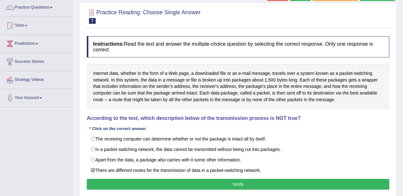
click at [133, 185] on button "Verify" at bounding box center [238, 184] width 302 height 11
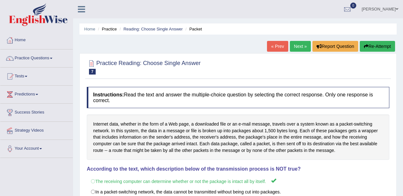
click at [299, 46] on link "Next »" at bounding box center [300, 46] width 21 height 11
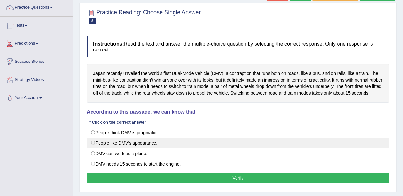
click at [104, 145] on label "People like DMV’s appearance." at bounding box center [238, 143] width 302 height 11
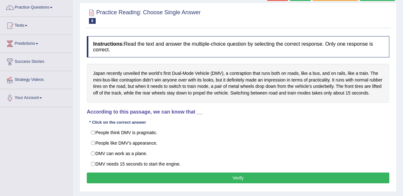
radio input "true"
click at [150, 180] on button "Verify" at bounding box center [238, 178] width 302 height 11
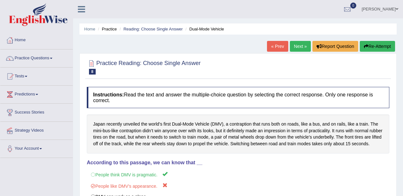
click at [302, 46] on link "Next »" at bounding box center [300, 46] width 21 height 11
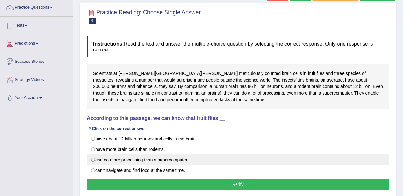
click at [136, 159] on label "can do more processing than a supercomputer." at bounding box center [238, 160] width 302 height 11
radio input "true"
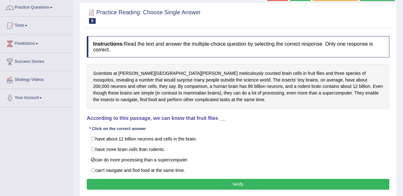
click at [153, 180] on button "Verify" at bounding box center [238, 184] width 302 height 11
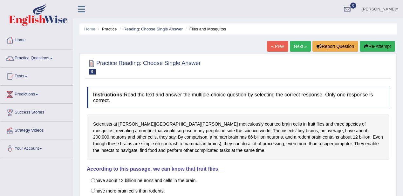
click at [302, 46] on link "Next »" at bounding box center [300, 46] width 21 height 11
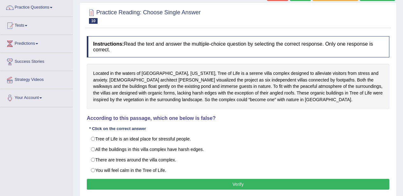
scroll to position [51, 0]
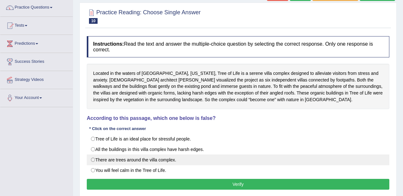
click at [97, 157] on label "There are trees around the villa complex." at bounding box center [238, 160] width 302 height 11
radio input "true"
click at [96, 158] on label "There are trees around the villa complex." at bounding box center [238, 160] width 302 height 11
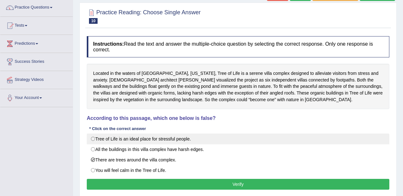
click at [99, 143] on label "Tree of Life is an ideal place for stressful people." at bounding box center [238, 139] width 302 height 11
radio input "true"
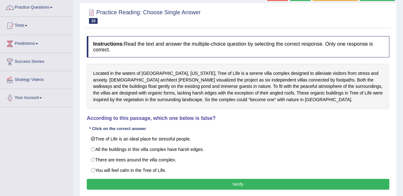
click at [147, 186] on button "Verify" at bounding box center [238, 184] width 302 height 11
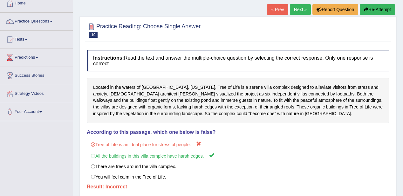
scroll to position [25, 0]
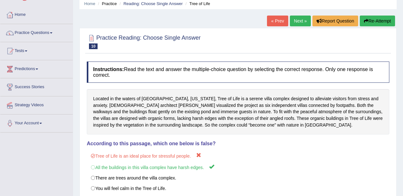
click at [297, 17] on link "Next »" at bounding box center [300, 21] width 21 height 11
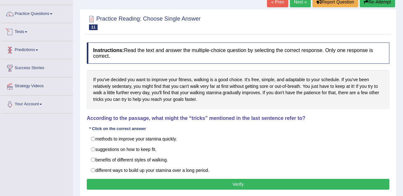
scroll to position [51, 0]
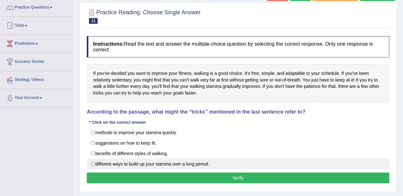
click at [147, 165] on label "different ways to build up your stamina over a long period." at bounding box center [238, 164] width 302 height 11
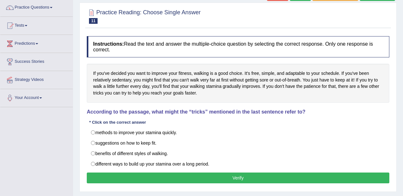
radio input "true"
click at [155, 177] on button "Verify" at bounding box center [238, 178] width 302 height 11
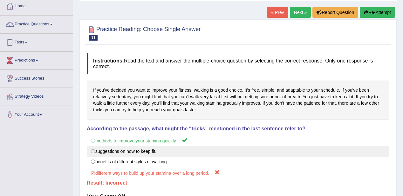
scroll to position [0, 0]
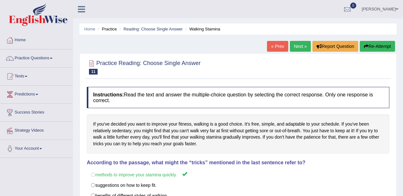
click at [293, 44] on link "Next »" at bounding box center [300, 46] width 21 height 11
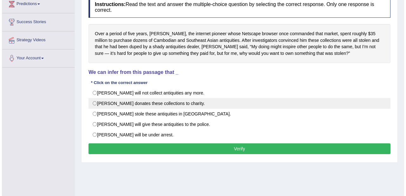
scroll to position [86, 0]
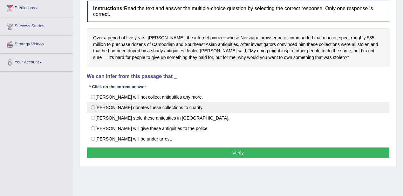
click at [159, 106] on label "[PERSON_NAME] donates these collections to charity." at bounding box center [238, 107] width 302 height 11
radio input "true"
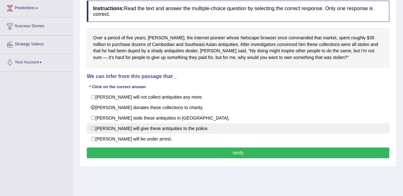
click at [187, 128] on label "[PERSON_NAME] will give these antiquities to the police." at bounding box center [238, 128] width 302 height 11
radio input "true"
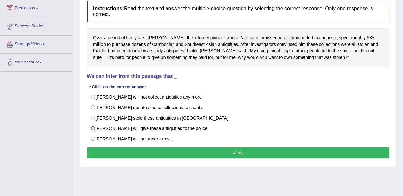
click at [214, 150] on button "Verify" at bounding box center [238, 153] width 302 height 11
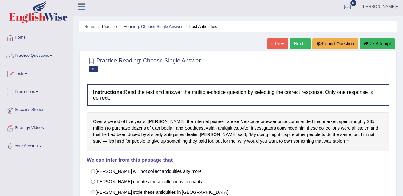
scroll to position [0, 0]
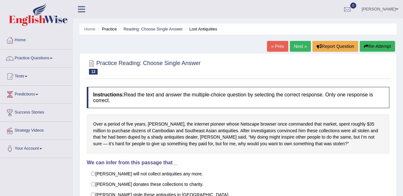
click at [304, 44] on link "Next »" at bounding box center [300, 46] width 21 height 11
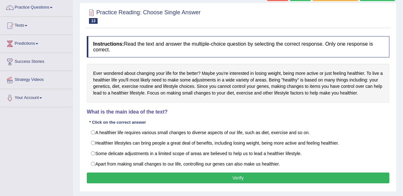
scroll to position [51, 0]
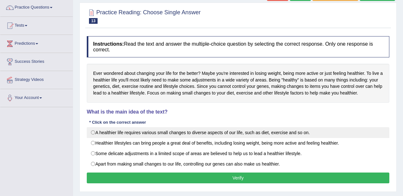
click at [191, 134] on label "A healthier life requires various small changes to diverse aspects of our life,…" at bounding box center [238, 132] width 302 height 11
radio input "true"
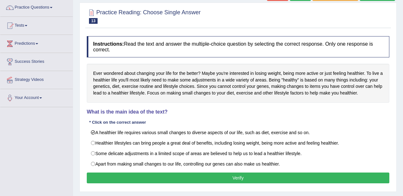
click at [232, 180] on button "Verify" at bounding box center [238, 178] width 302 height 11
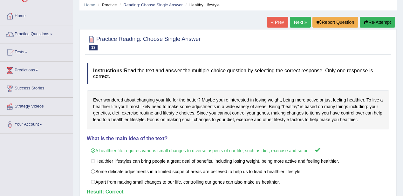
scroll to position [0, 0]
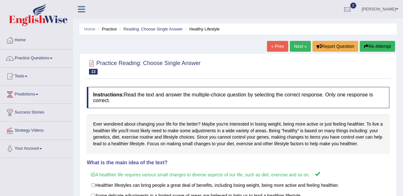
click at [300, 47] on link "Next »" at bounding box center [300, 46] width 21 height 11
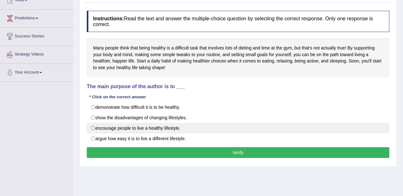
click at [169, 125] on label "encourage people to live a healthy lifestyle." at bounding box center [238, 128] width 302 height 11
radio input "true"
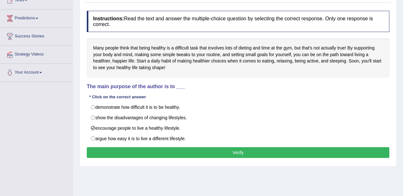
click at [192, 151] on button "Verify" at bounding box center [238, 152] width 302 height 11
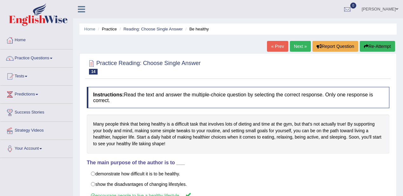
click at [296, 44] on link "Next »" at bounding box center [300, 46] width 21 height 11
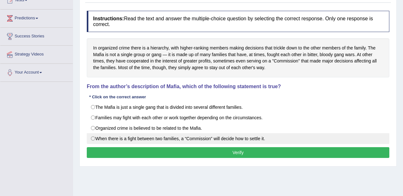
click at [207, 135] on label "When there is a fight between two families, a “Commission” will decide how to s…" at bounding box center [238, 138] width 302 height 11
radio input "true"
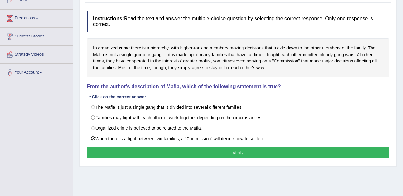
click at [220, 153] on button "Verify" at bounding box center [238, 152] width 302 height 11
